Goal: Information Seeking & Learning: Learn about a topic

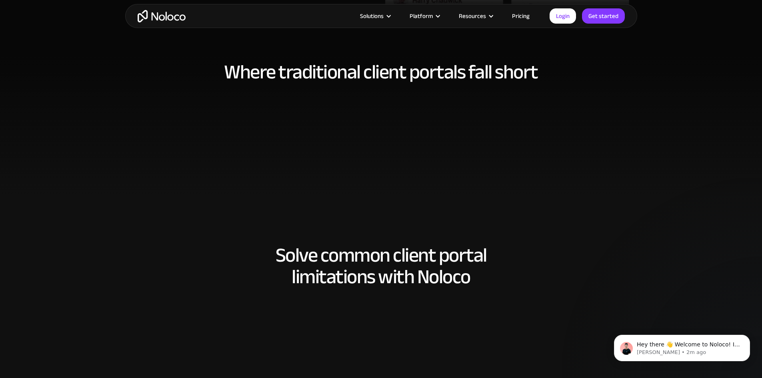
scroll to position [400, 0]
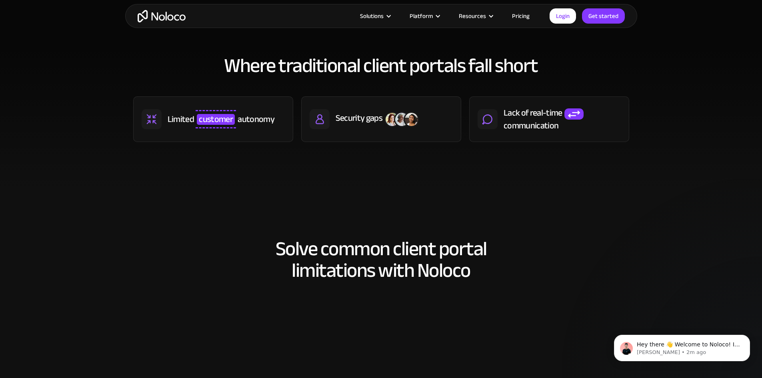
click at [519, 14] on link "Pricing" at bounding box center [521, 16] width 38 height 10
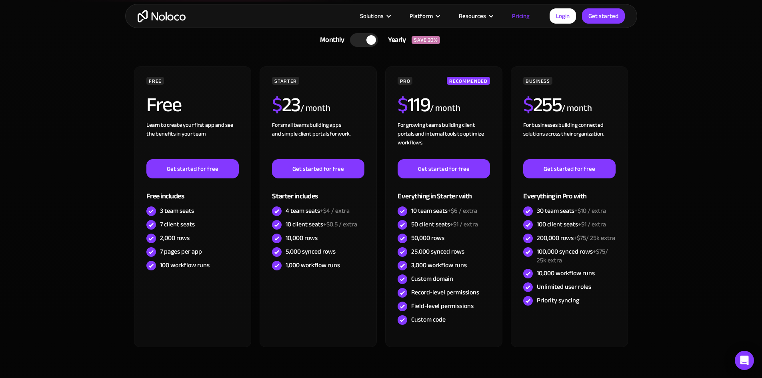
scroll to position [160, 0]
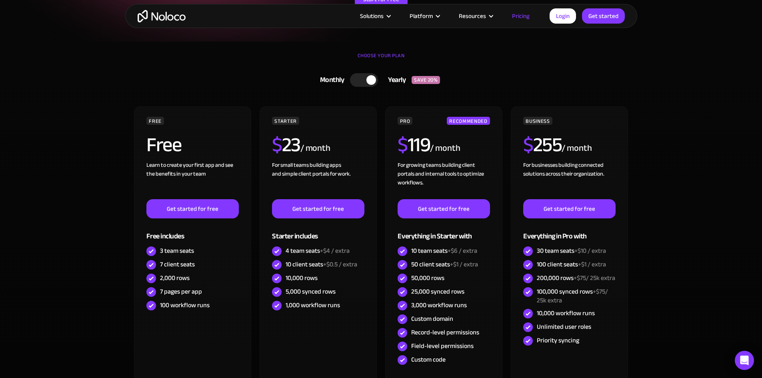
click at [363, 82] on div at bounding box center [364, 80] width 28 height 14
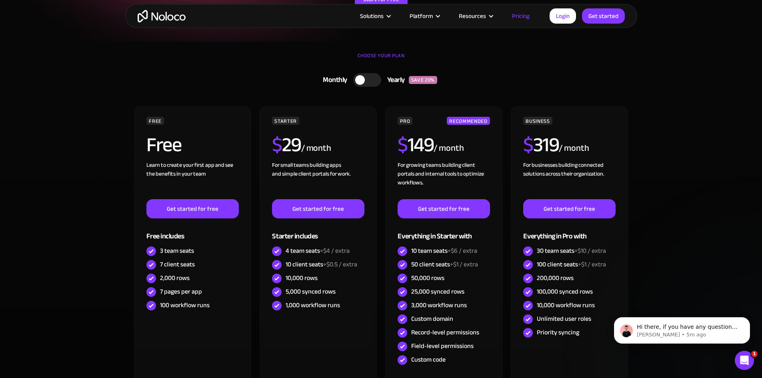
scroll to position [0, 0]
click at [166, 15] on img "home" at bounding box center [162, 16] width 48 height 12
